Goal: Task Accomplishment & Management: Manage account settings

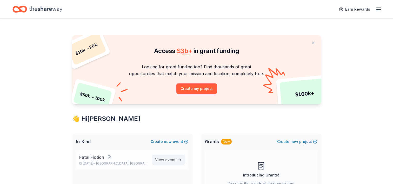
click at [159, 159] on span "View event" at bounding box center [165, 160] width 21 height 6
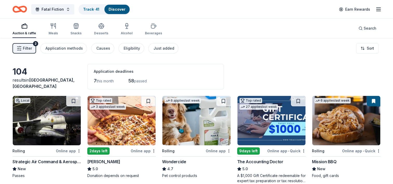
click at [379, 10] on icon "button" at bounding box center [378, 9] width 6 height 6
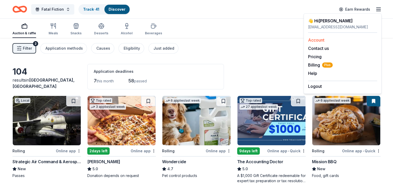
click at [316, 41] on link "Account" at bounding box center [316, 39] width 16 height 5
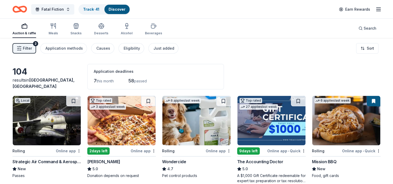
click at [376, 9] on icon "button" at bounding box center [378, 9] width 6 height 6
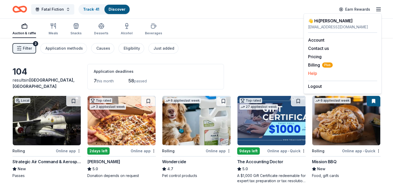
click at [311, 73] on button "Help" at bounding box center [312, 73] width 9 height 6
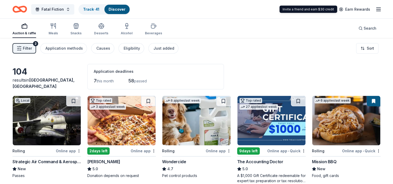
click at [375, 10] on icon "button" at bounding box center [378, 9] width 6 height 6
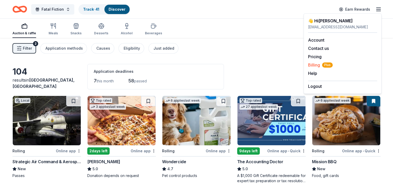
click at [313, 64] on span "Billing Plus" at bounding box center [320, 65] width 25 height 6
